Goal: Information Seeking & Learning: Check status

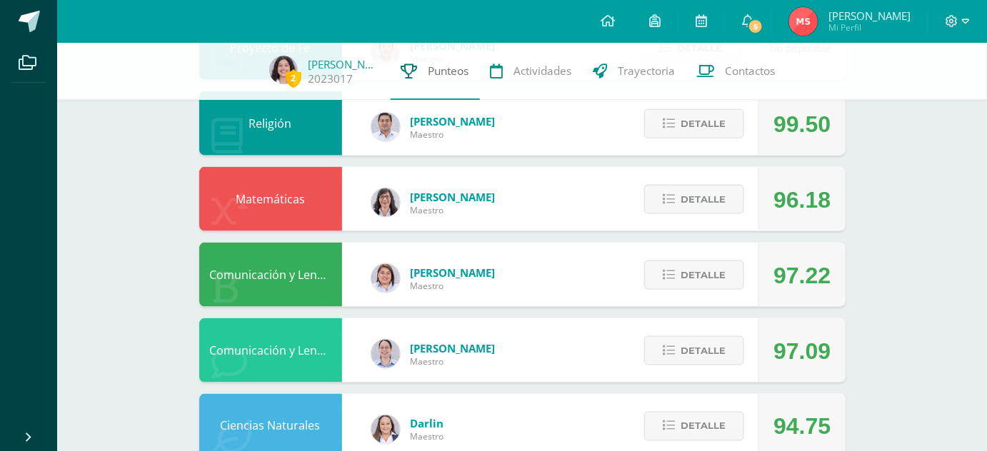
scroll to position [926, 0]
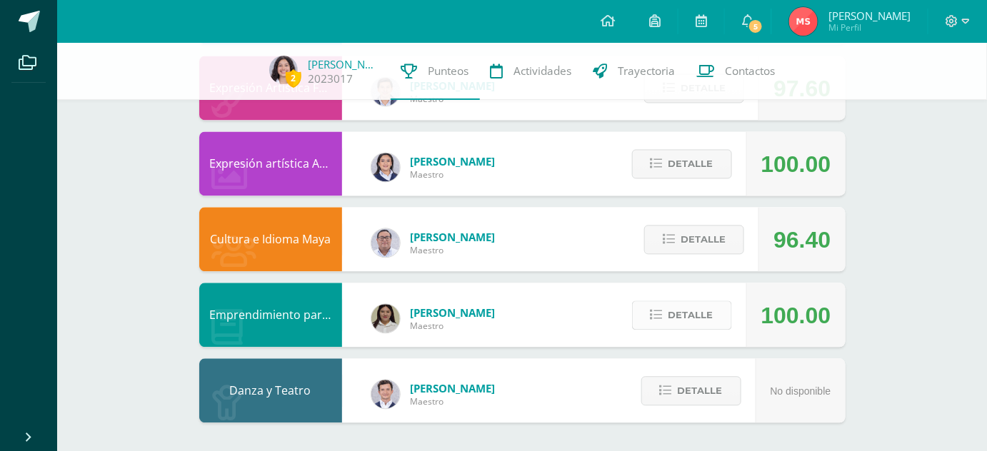
click at [700, 313] on span "Detalle" at bounding box center [690, 315] width 45 height 26
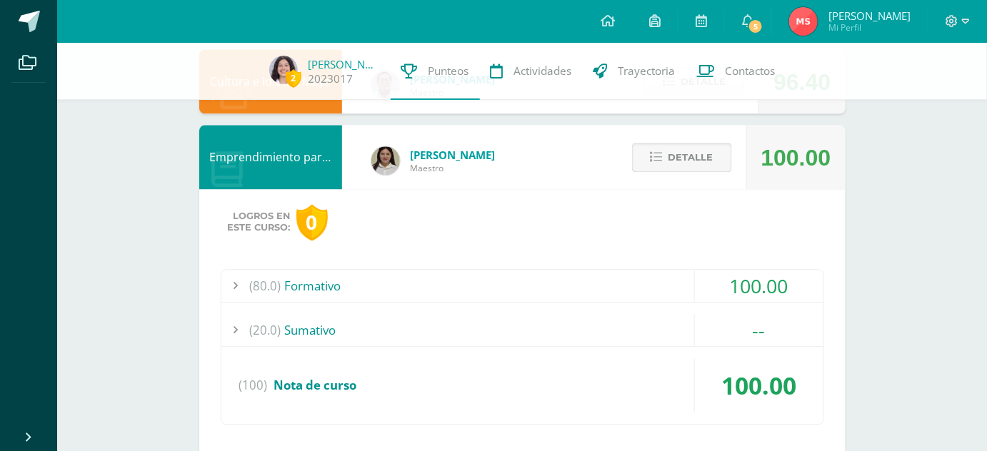
scroll to position [1087, 0]
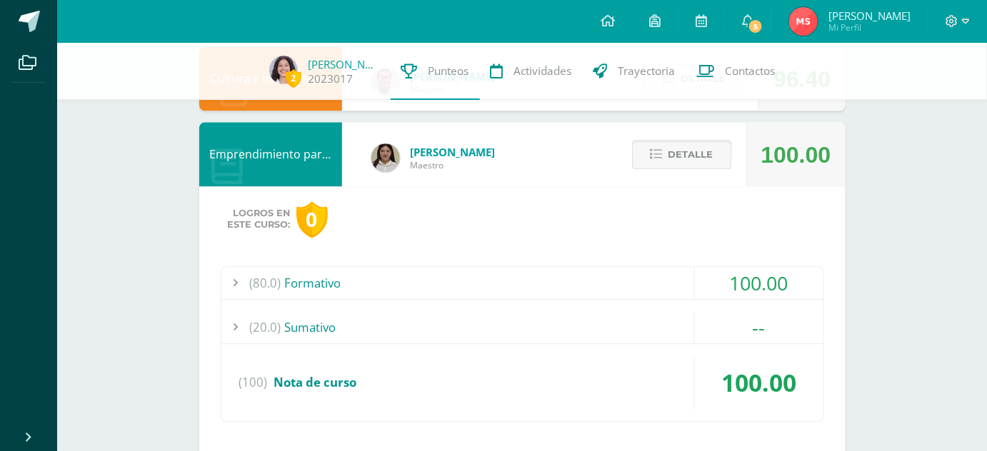
click at [643, 163] on button "Detalle" at bounding box center [682, 154] width 100 height 29
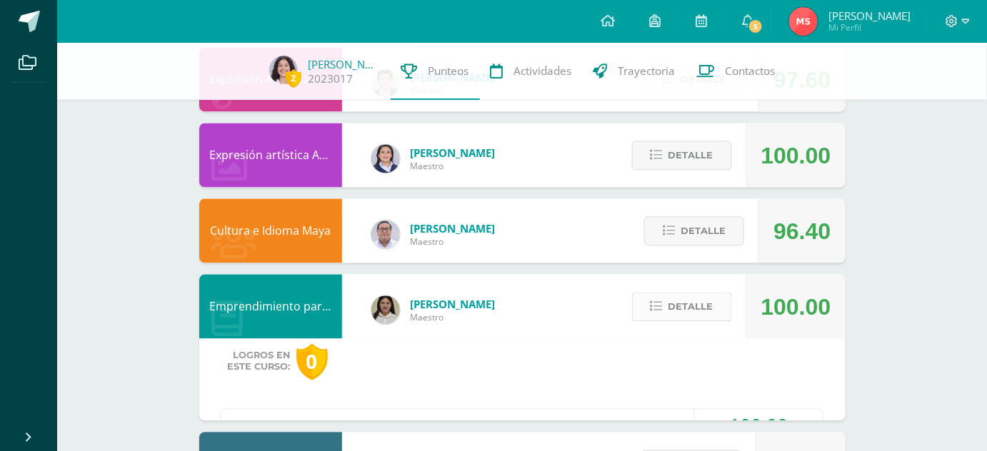
scroll to position [926, 0]
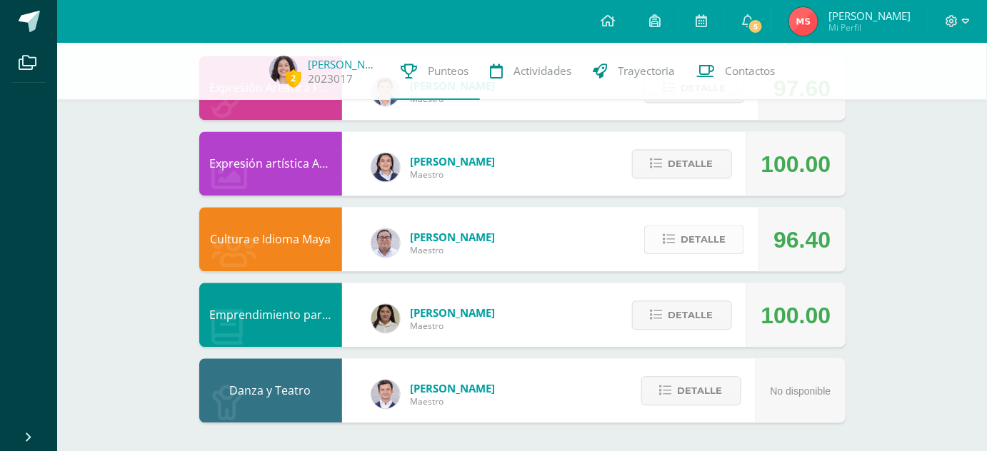
click at [680, 231] on button "Detalle" at bounding box center [694, 239] width 100 height 29
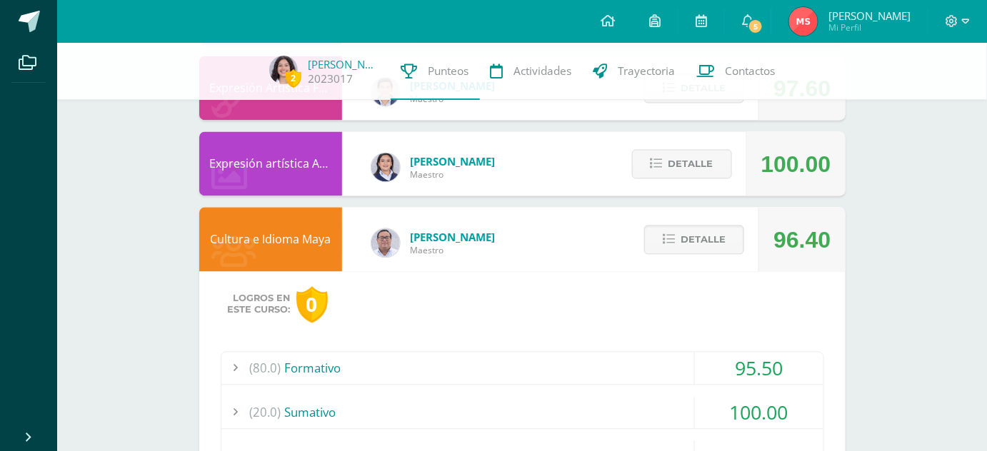
click at [615, 386] on div "(80.0) Formativo 95.50 Cuadro comparativo 91.00" at bounding box center [522, 429] width 603 height 156
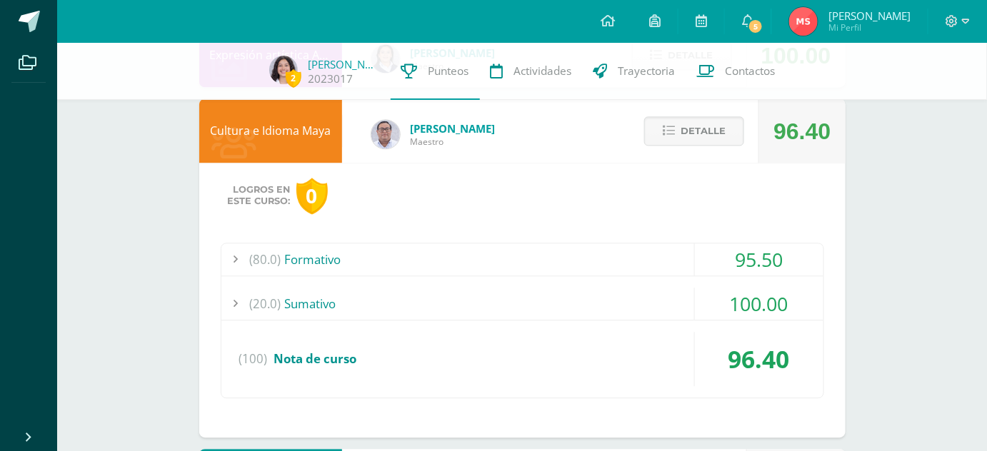
scroll to position [1035, 0]
click at [581, 293] on div "(20.0) Sumativo" at bounding box center [522, 303] width 602 height 32
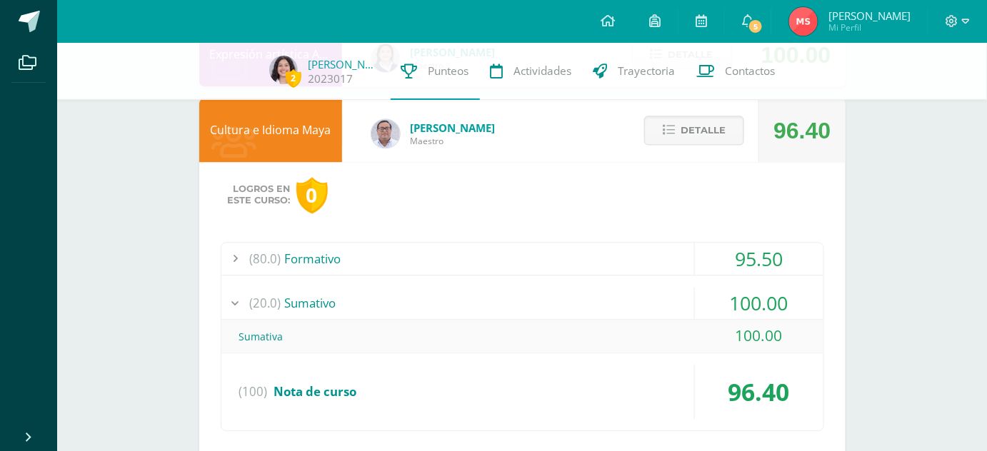
click at [563, 258] on div "(80.0) Formativo" at bounding box center [522, 259] width 602 height 32
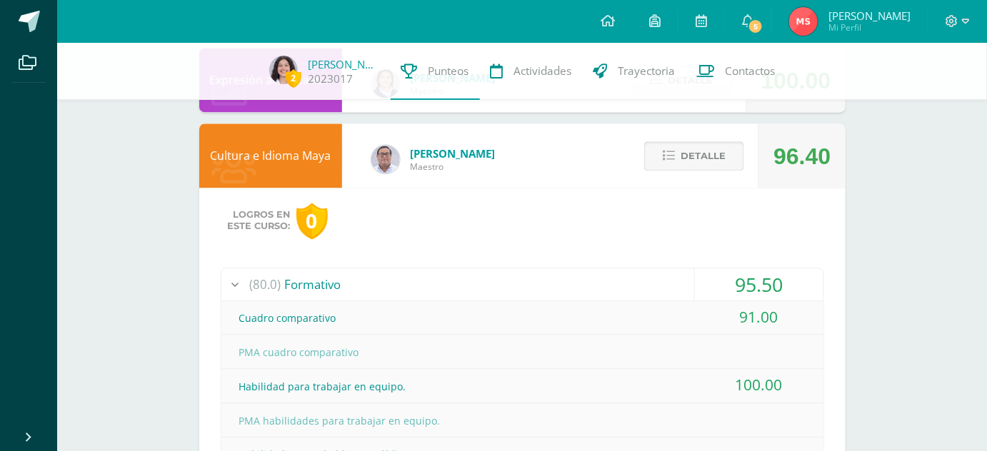
click at [678, 157] on button "Detalle" at bounding box center [694, 155] width 100 height 29
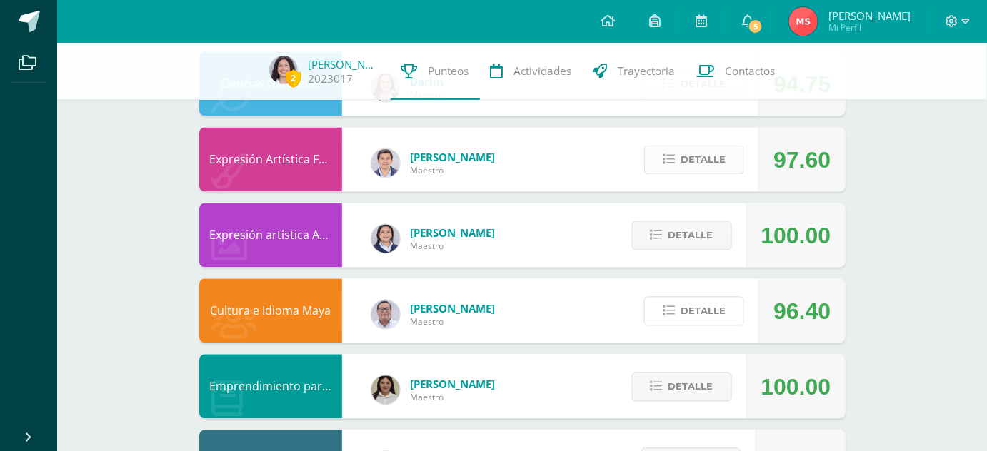
scroll to position [808, 0]
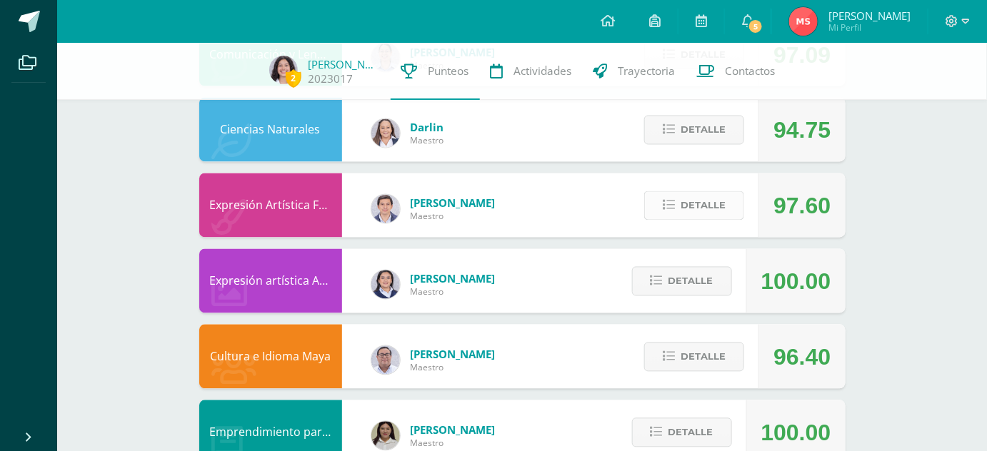
click at [683, 196] on span "Detalle" at bounding box center [703, 206] width 45 height 26
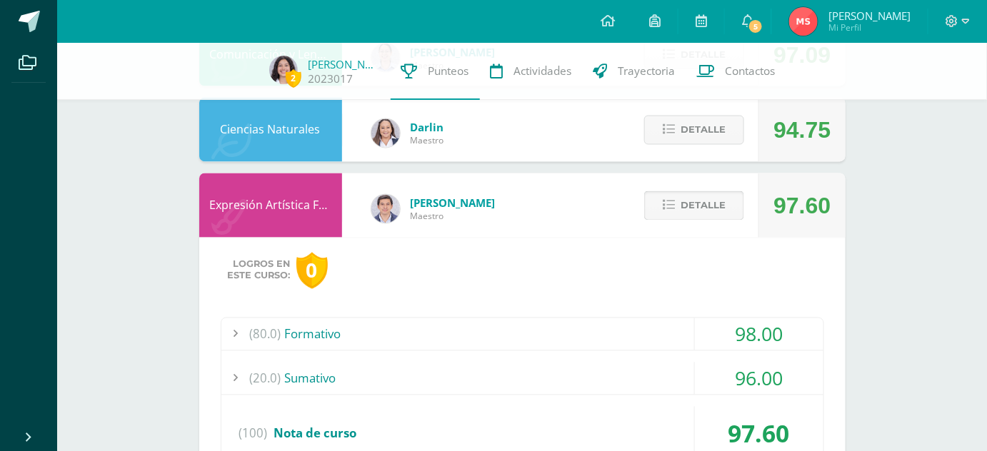
scroll to position [902, 0]
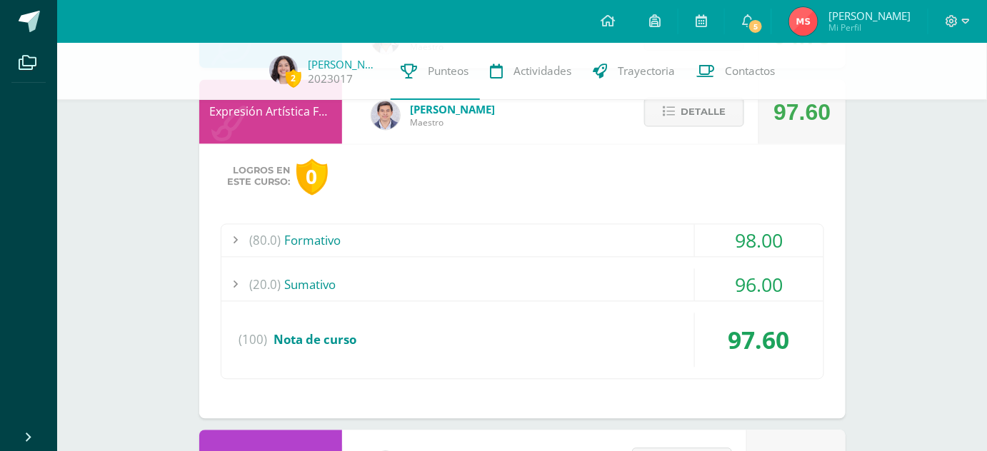
click at [597, 272] on div "(20.0) Sumativo" at bounding box center [522, 285] width 602 height 32
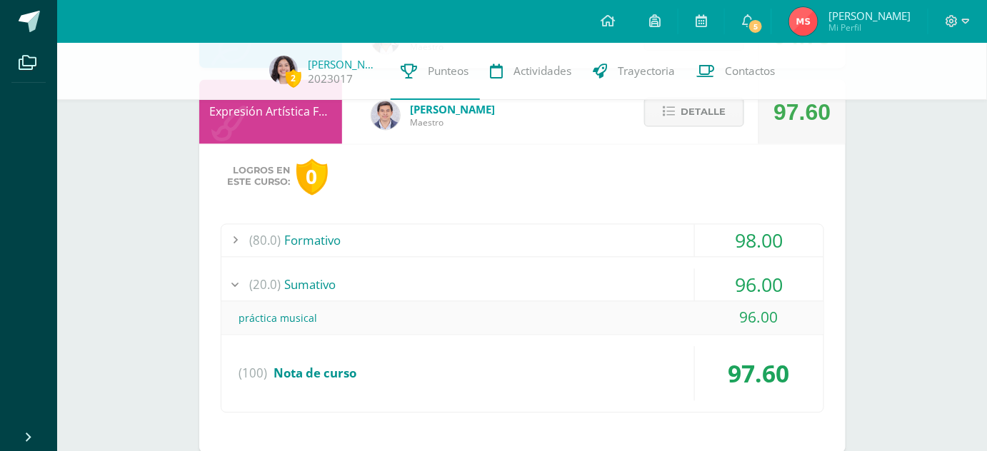
click at [665, 141] on div "Detalle" at bounding box center [691, 112] width 136 height 64
click at [661, 111] on button "Detalle" at bounding box center [694, 112] width 100 height 29
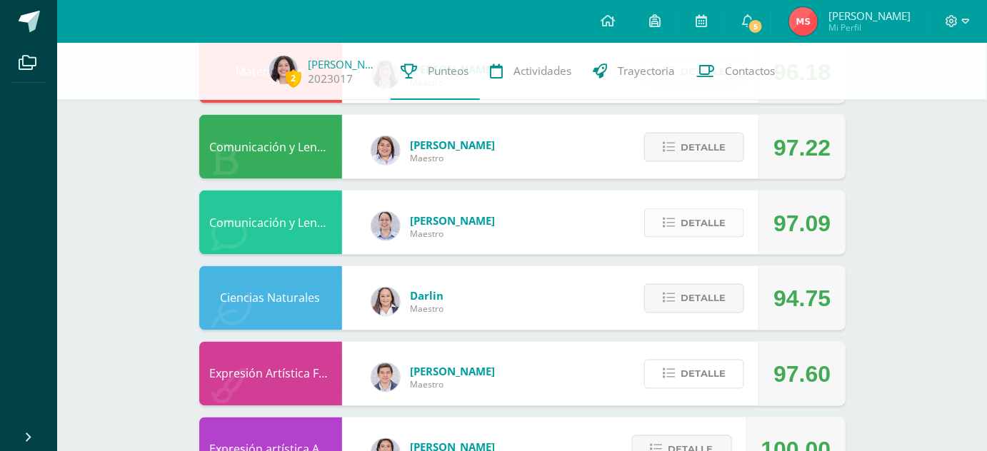
scroll to position [638, 0]
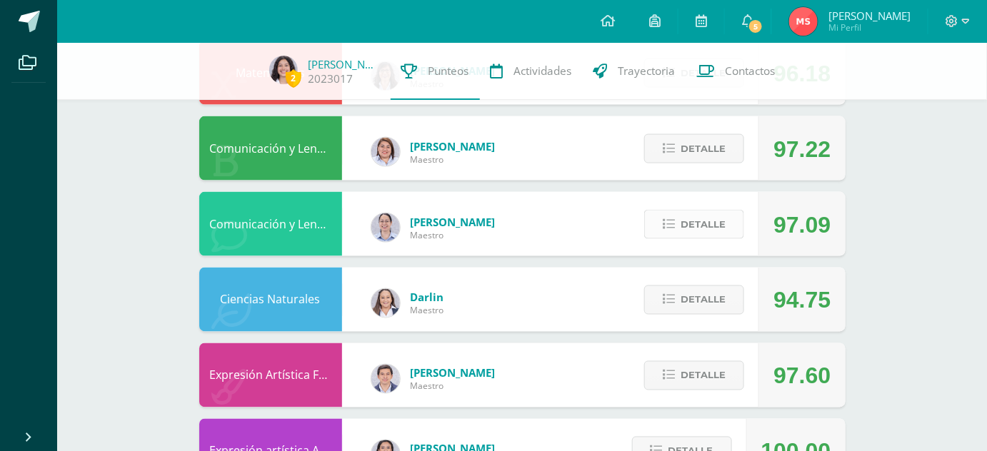
click at [677, 222] on button "Detalle" at bounding box center [694, 224] width 100 height 29
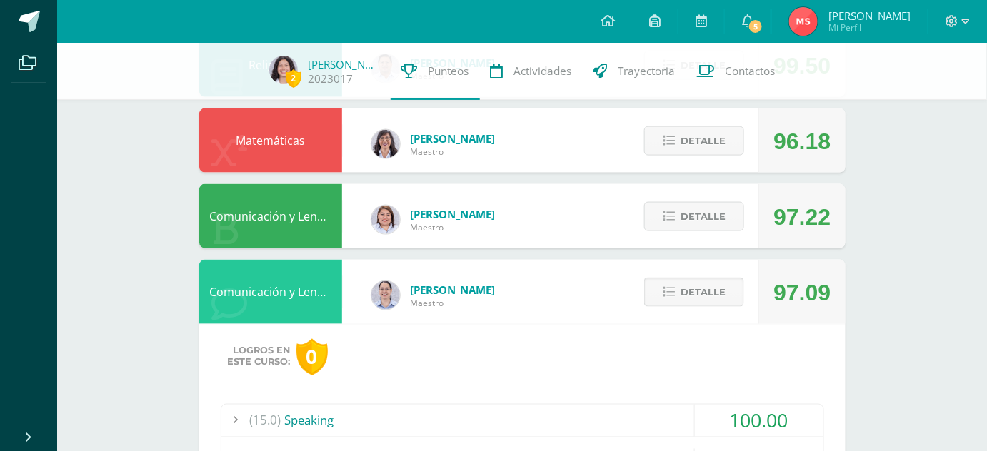
scroll to position [570, 0]
click at [697, 302] on span "Detalle" at bounding box center [703, 293] width 45 height 26
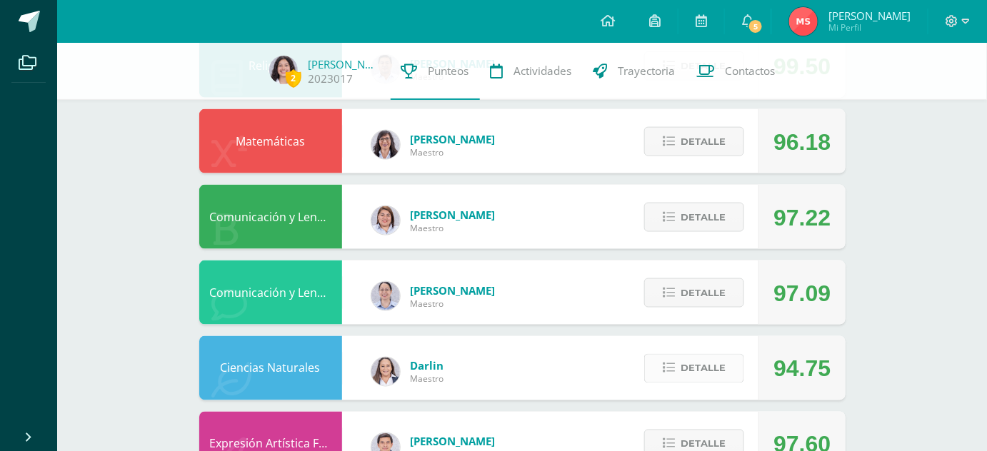
click at [710, 371] on span "Detalle" at bounding box center [703, 369] width 45 height 26
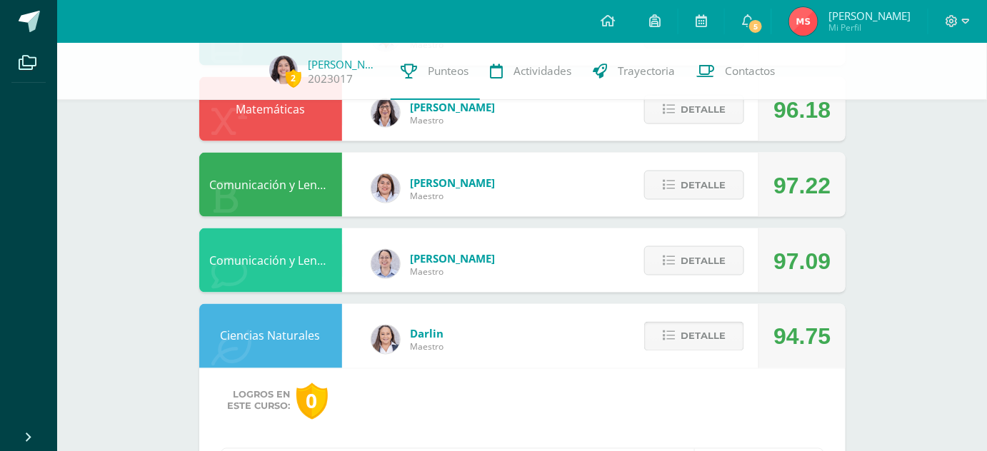
scroll to position [594, 0]
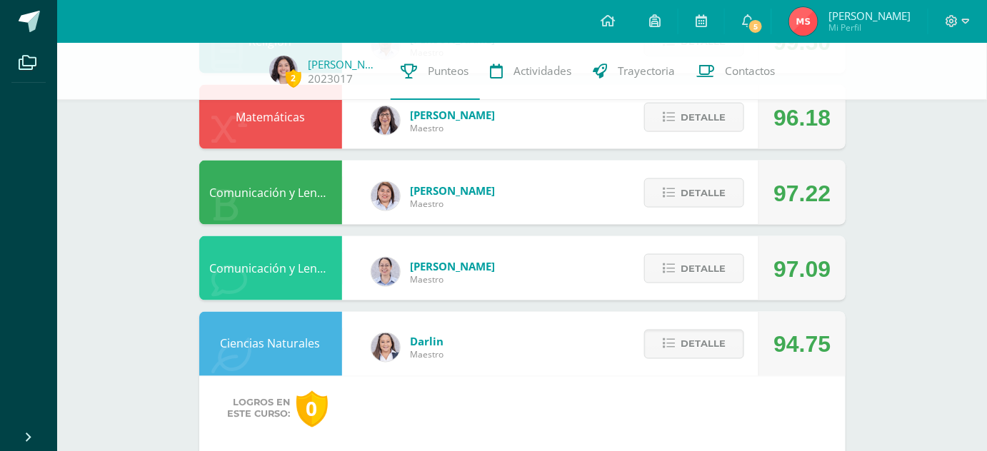
click at [687, 328] on div "Detalle" at bounding box center [691, 344] width 136 height 64
click at [693, 349] on span "Detalle" at bounding box center [703, 344] width 45 height 26
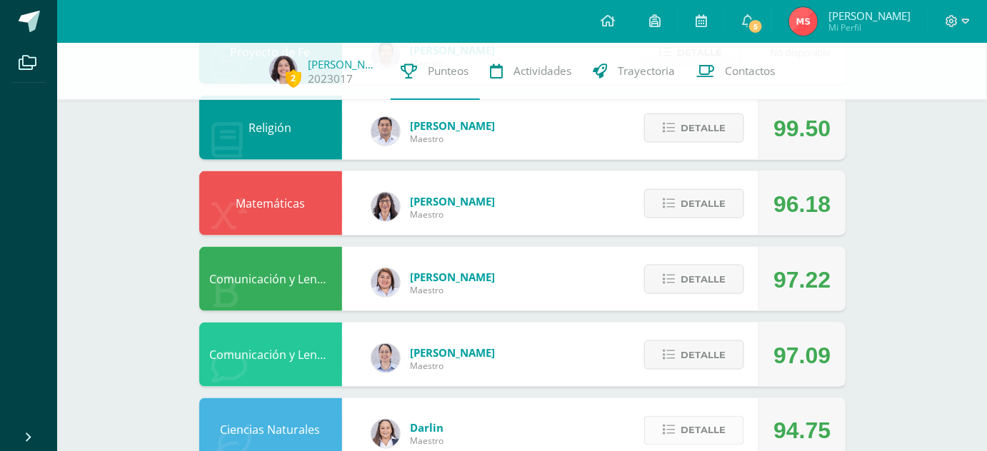
scroll to position [496, 0]
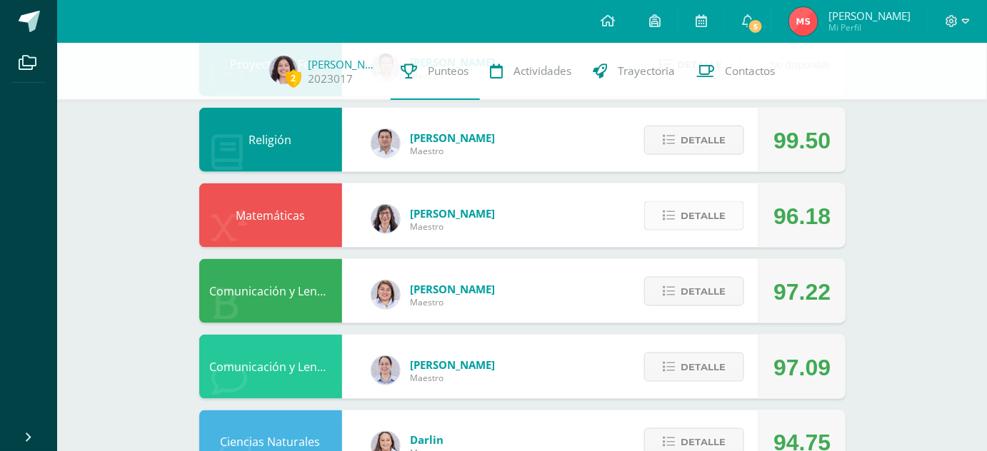
click at [686, 219] on span "Detalle" at bounding box center [703, 216] width 45 height 26
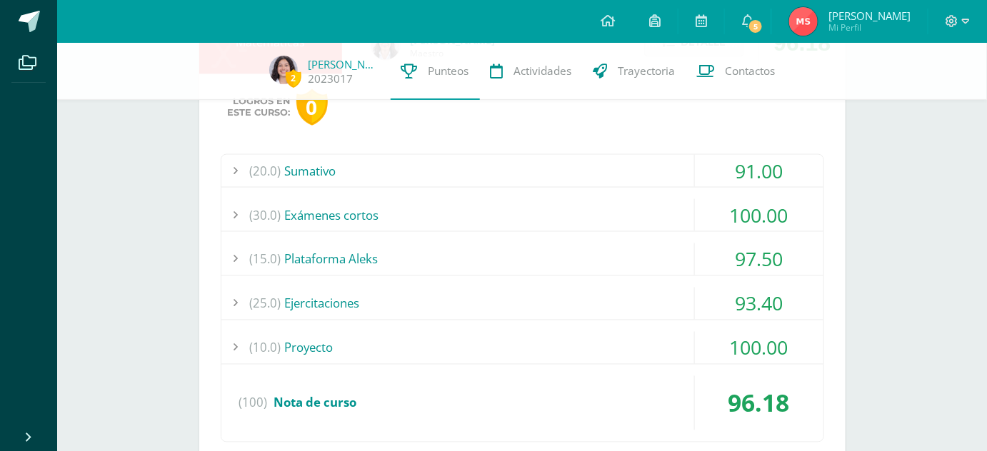
scroll to position [671, 0]
click at [591, 342] on div "(10.0) Proyecto" at bounding box center [522, 347] width 602 height 32
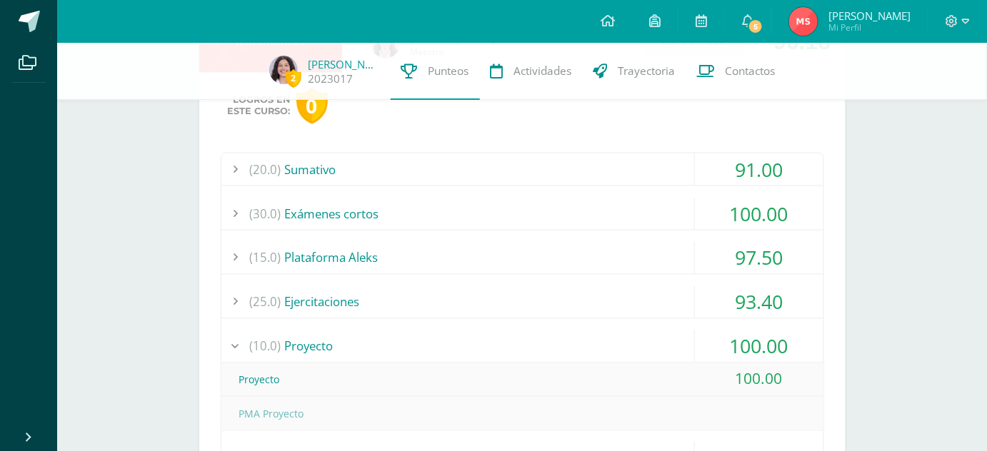
click at [475, 149] on div "Logros en este curso: 0 (20.0) Sumativo 91.00 Prueba objetiva" at bounding box center [522, 311] width 646 height 476
click at [481, 159] on div "(20.0) Sumativo" at bounding box center [522, 170] width 602 height 32
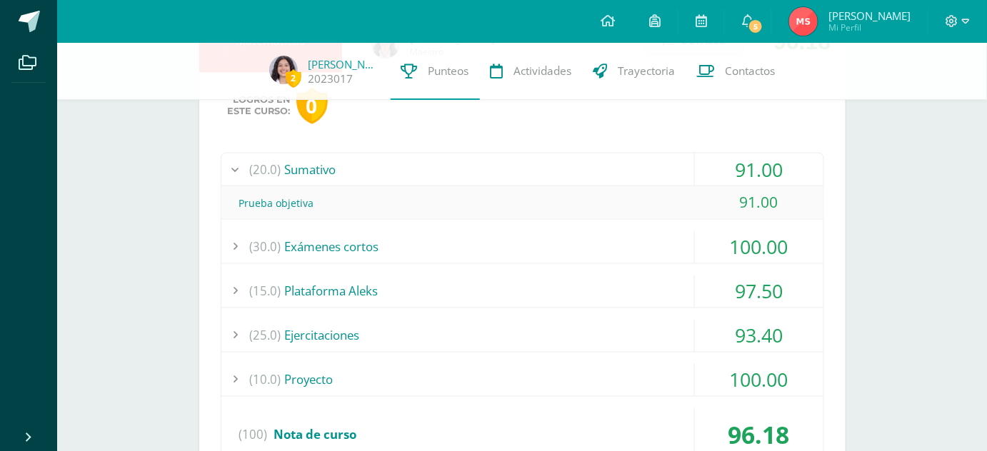
click at [481, 159] on div "(20.0) Sumativo" at bounding box center [522, 170] width 602 height 32
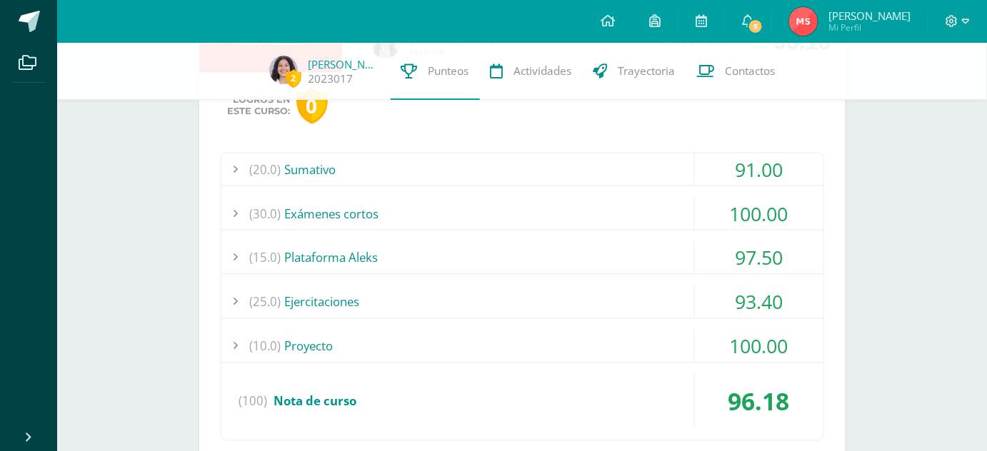
click at [451, 199] on div "(30.0) Exámenes cortos" at bounding box center [522, 214] width 602 height 32
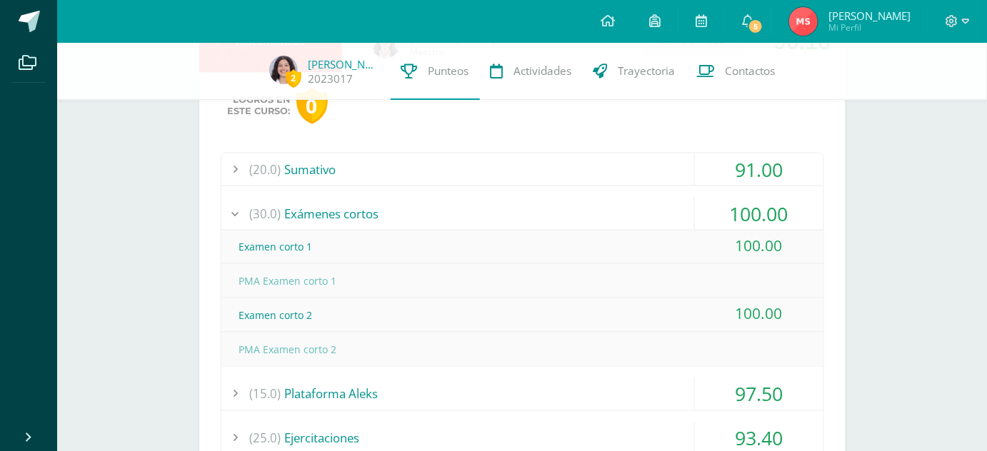
click at [454, 209] on div "(30.0) Exámenes cortos" at bounding box center [522, 214] width 602 height 32
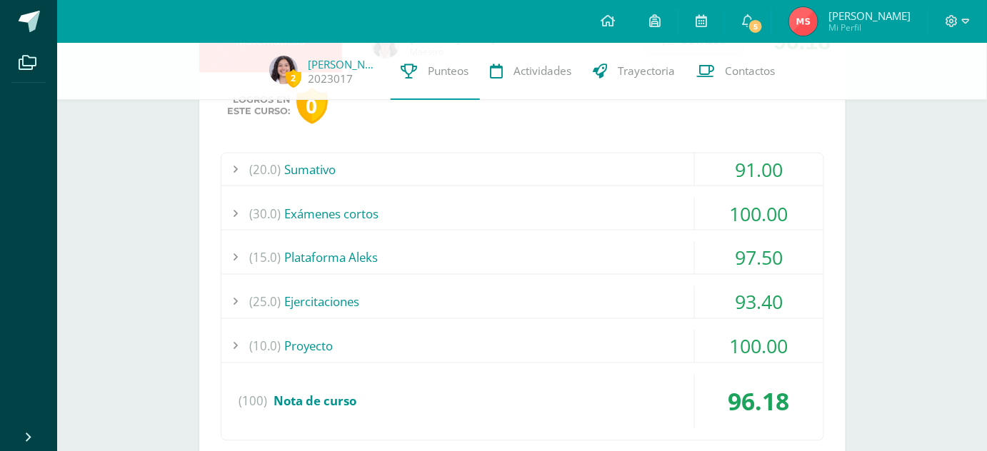
click at [417, 251] on div "(15.0) Plataforma Aleks" at bounding box center [522, 258] width 602 height 32
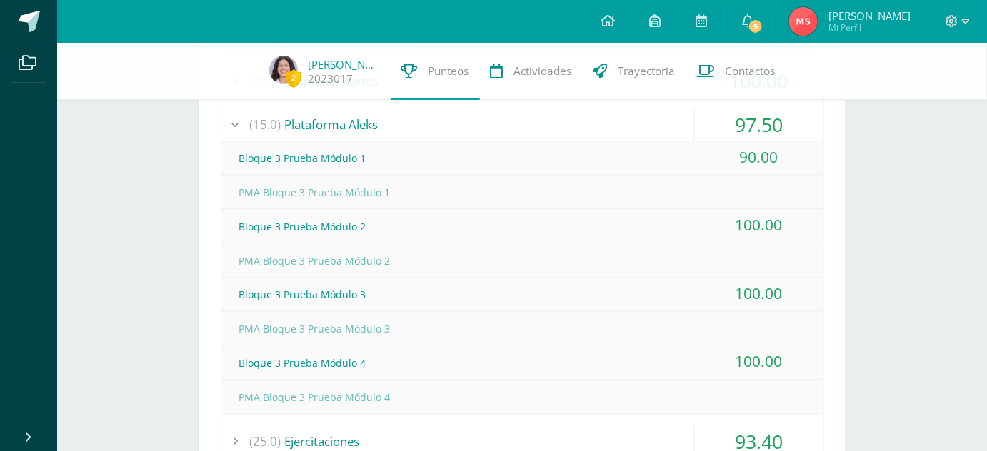
scroll to position [811, 0]
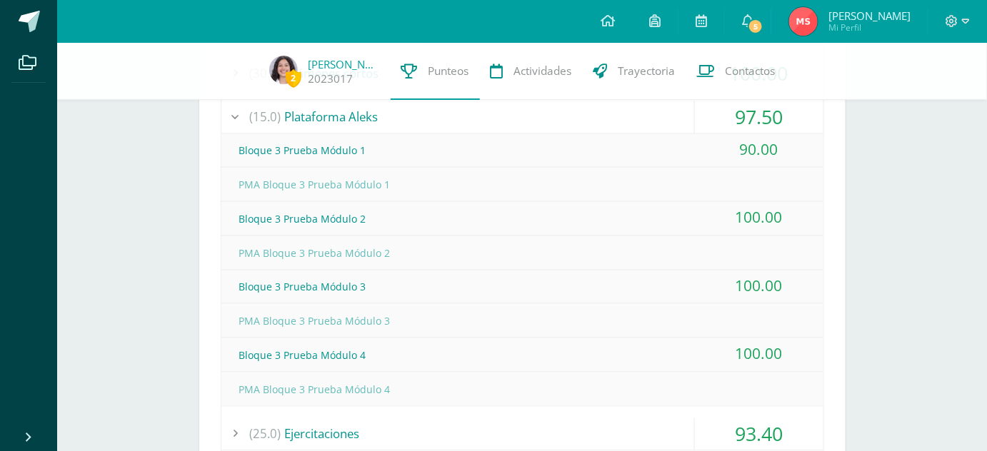
click at [352, 106] on div "(15.0) Plataforma Aleks" at bounding box center [522, 117] width 602 height 32
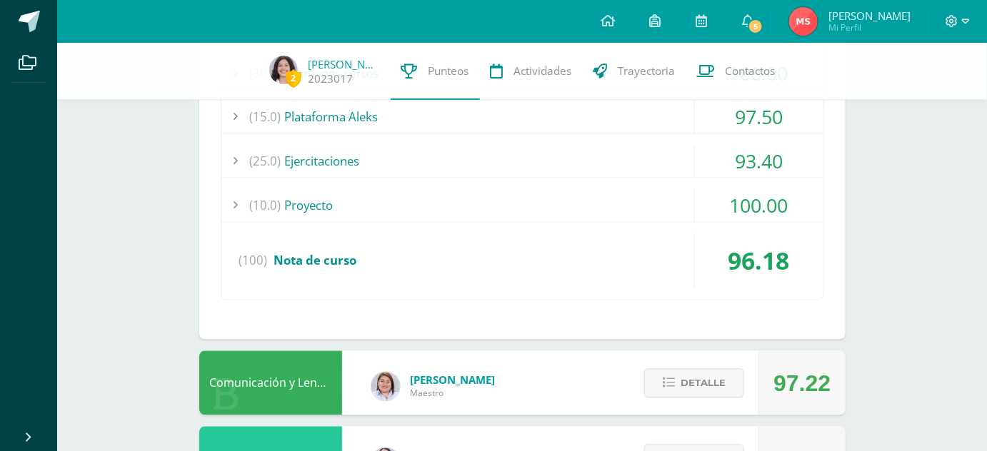
click at [361, 150] on div "(25.0) Ejercitaciones" at bounding box center [522, 162] width 602 height 32
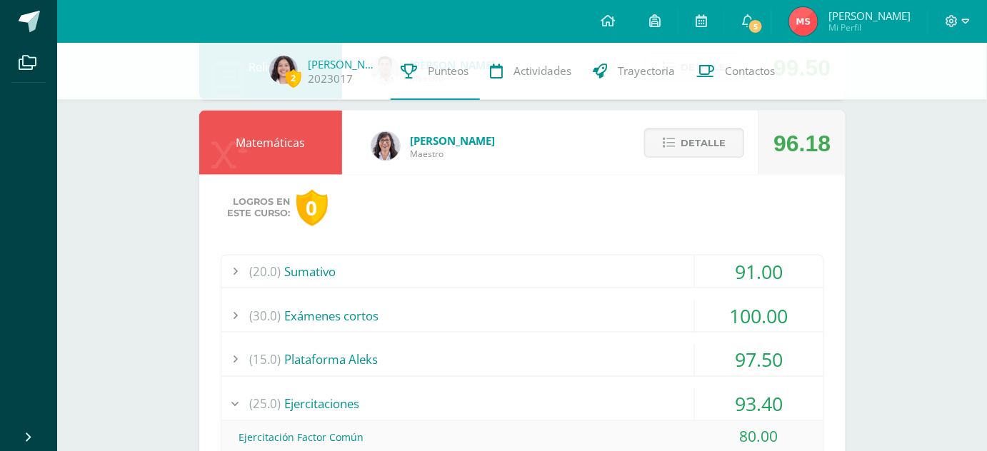
scroll to position [528, 0]
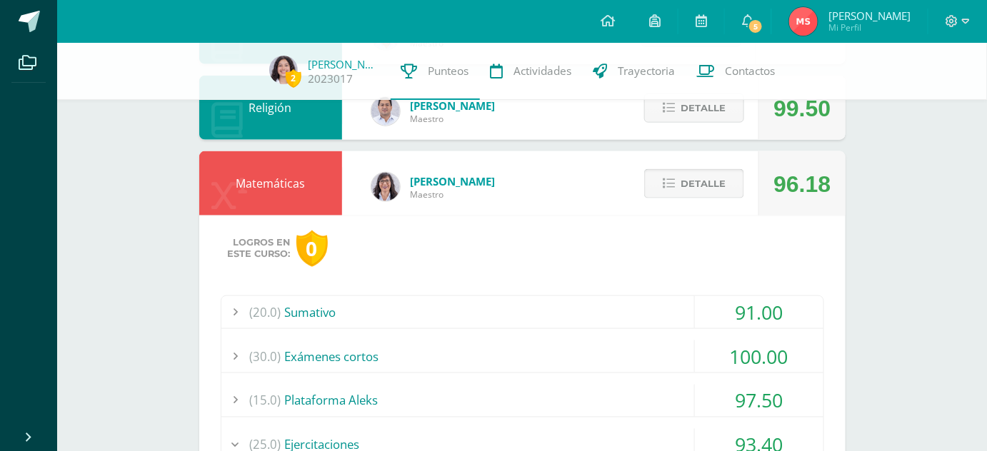
click at [689, 179] on span "Detalle" at bounding box center [703, 184] width 45 height 26
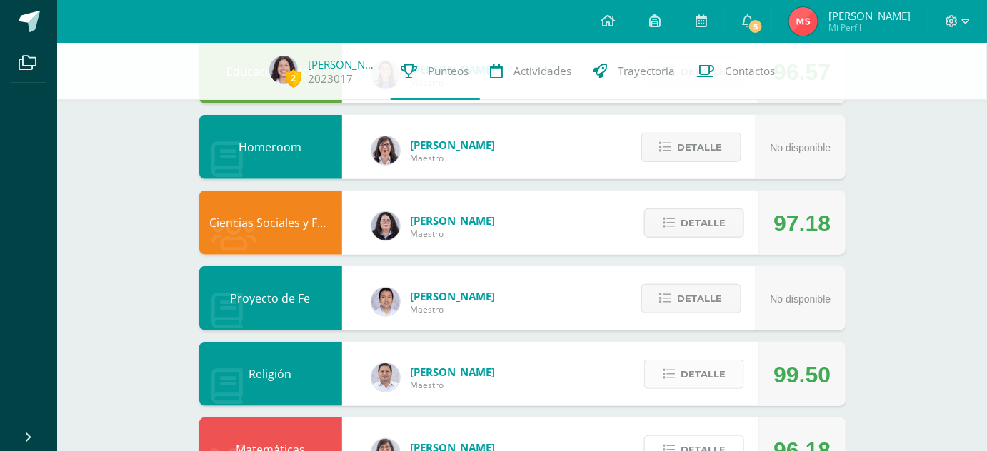
scroll to position [259, 0]
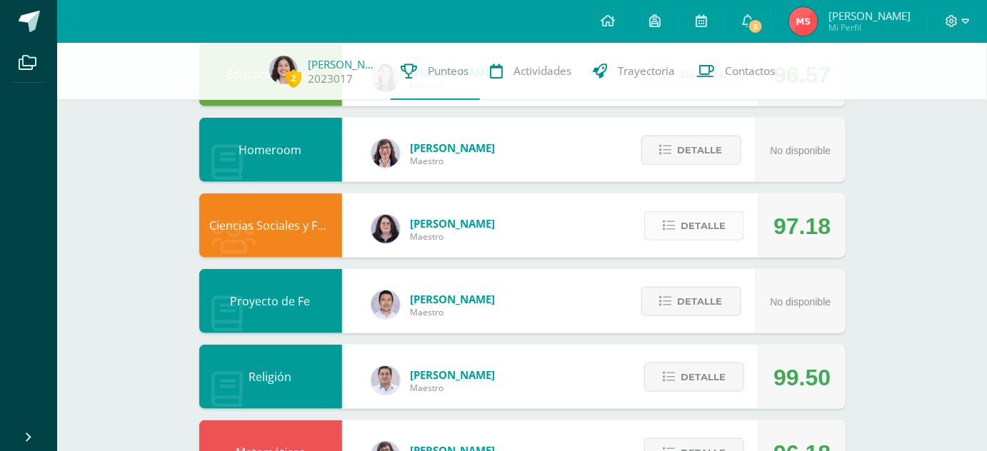
click at [687, 226] on span "Detalle" at bounding box center [703, 226] width 45 height 26
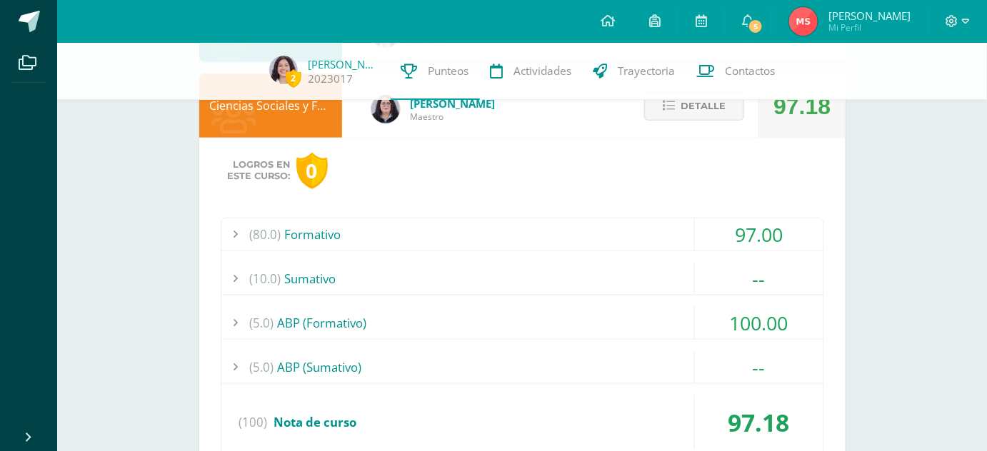
click at [581, 226] on div "(80.0) Formativo" at bounding box center [522, 235] width 602 height 32
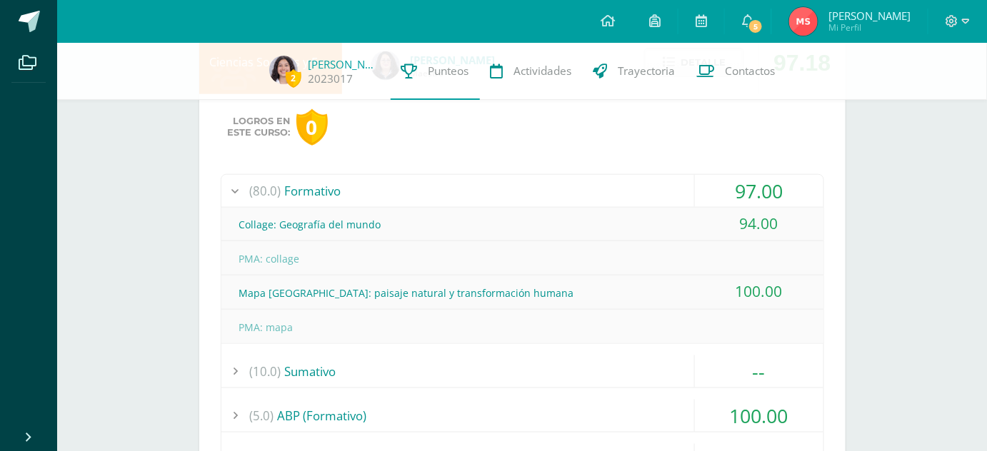
scroll to position [433, 0]
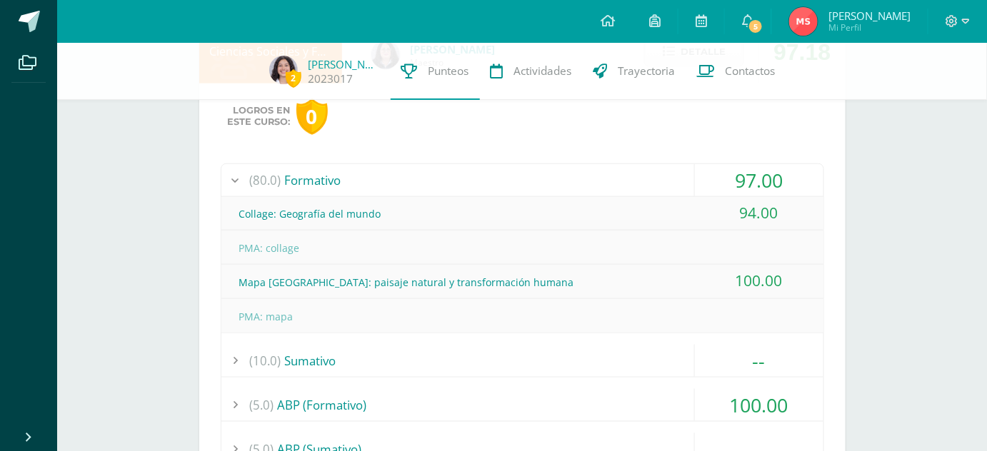
click at [517, 169] on div "(80.0) Formativo" at bounding box center [522, 180] width 602 height 32
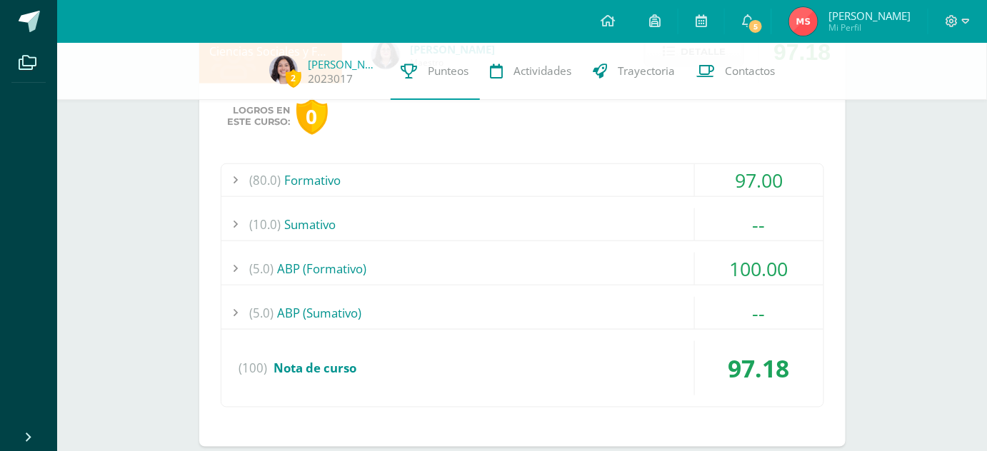
click at [471, 209] on div "(10.0) Sumativo" at bounding box center [522, 225] width 602 height 32
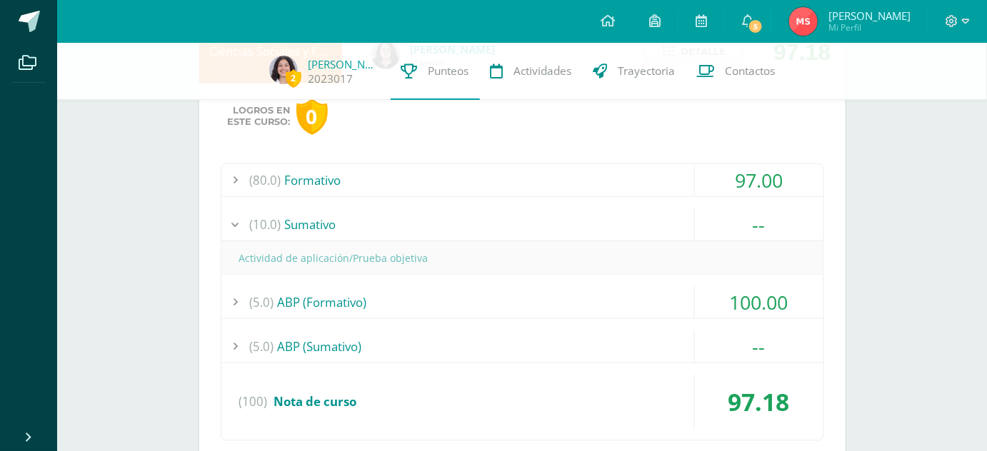
click at [471, 209] on div "(10.0) Sumativo" at bounding box center [522, 225] width 602 height 32
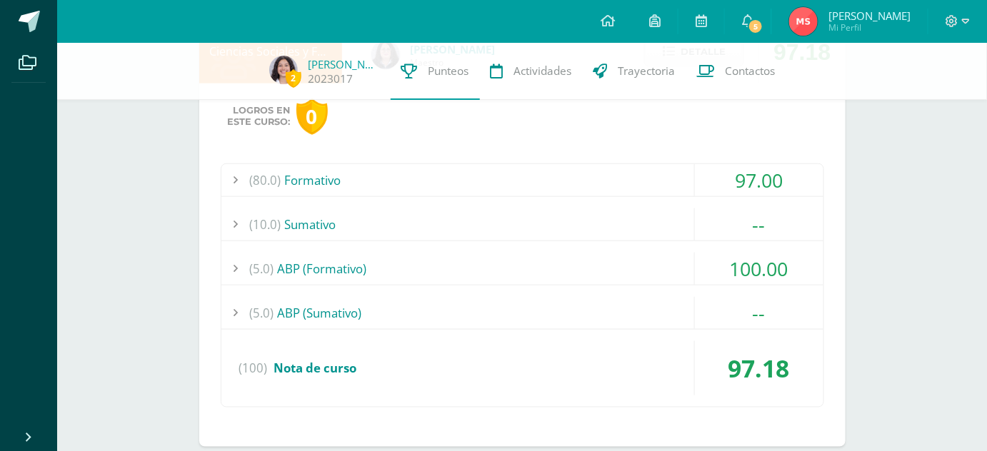
click at [495, 257] on div "(5.0) ABP (Formativo)" at bounding box center [522, 269] width 602 height 32
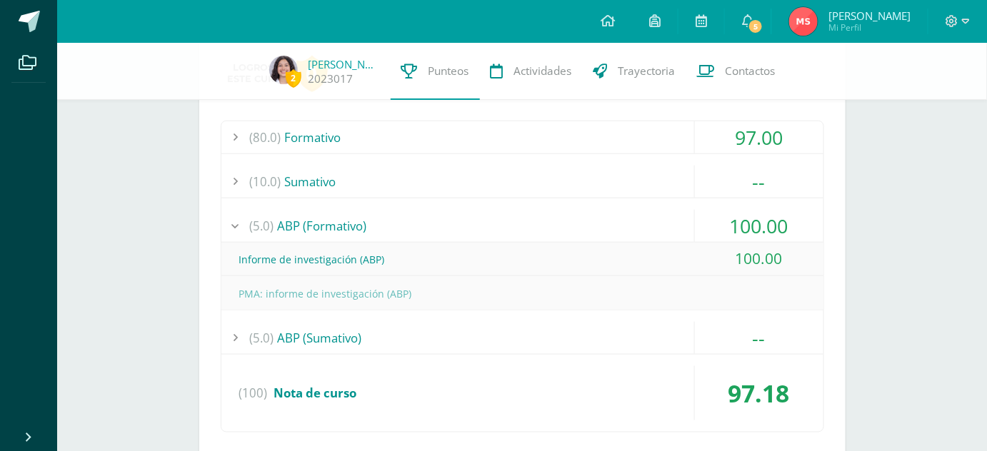
click at [466, 328] on div "(5.0) ABP (Sumativo)" at bounding box center [522, 338] width 602 height 32
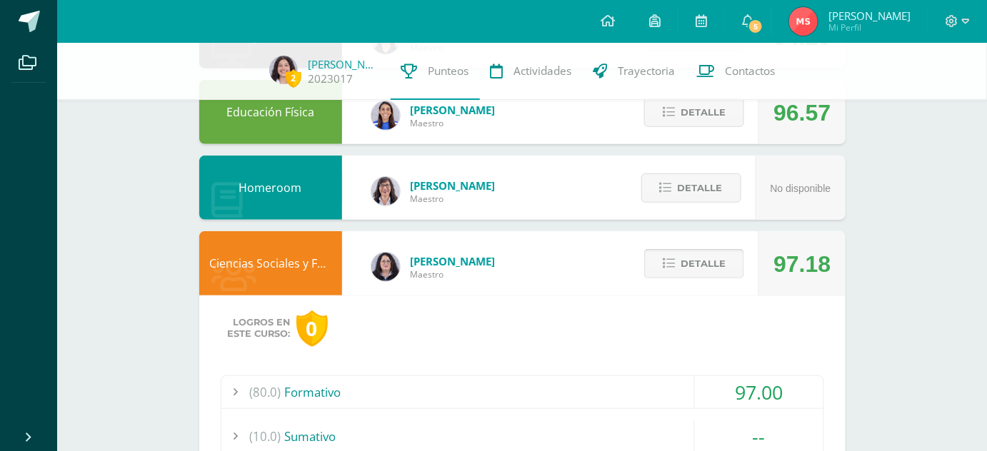
click at [689, 260] on span "Detalle" at bounding box center [703, 264] width 45 height 26
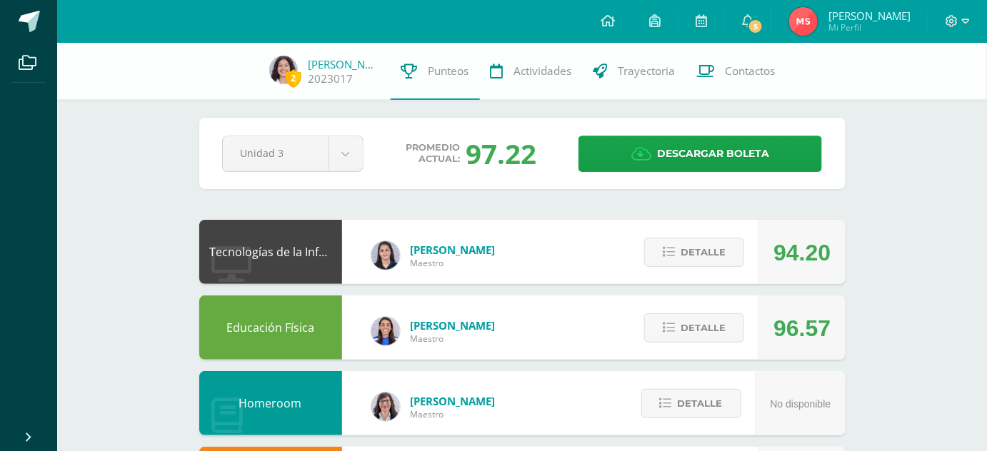
scroll to position [4, 0]
